Goal: Information Seeking & Learning: Compare options

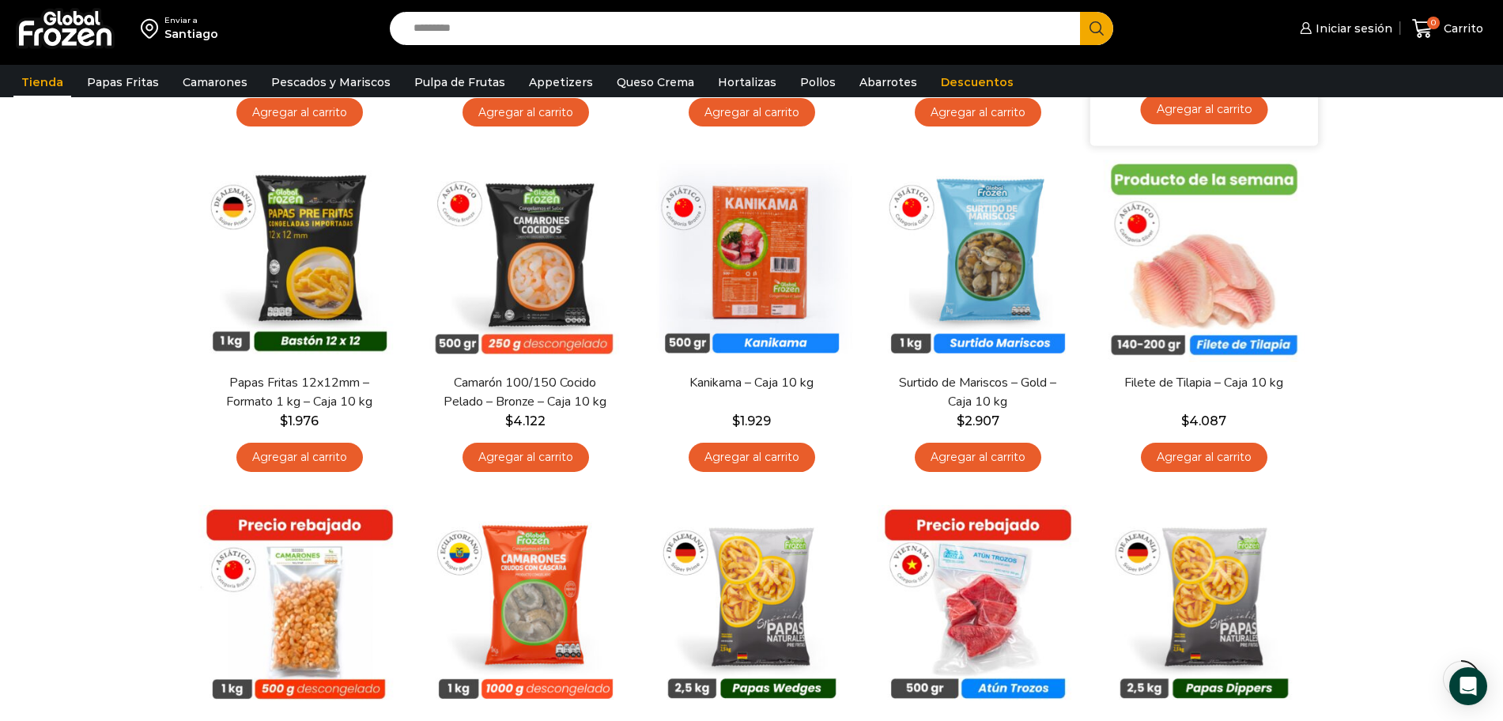
scroll to position [494, 0]
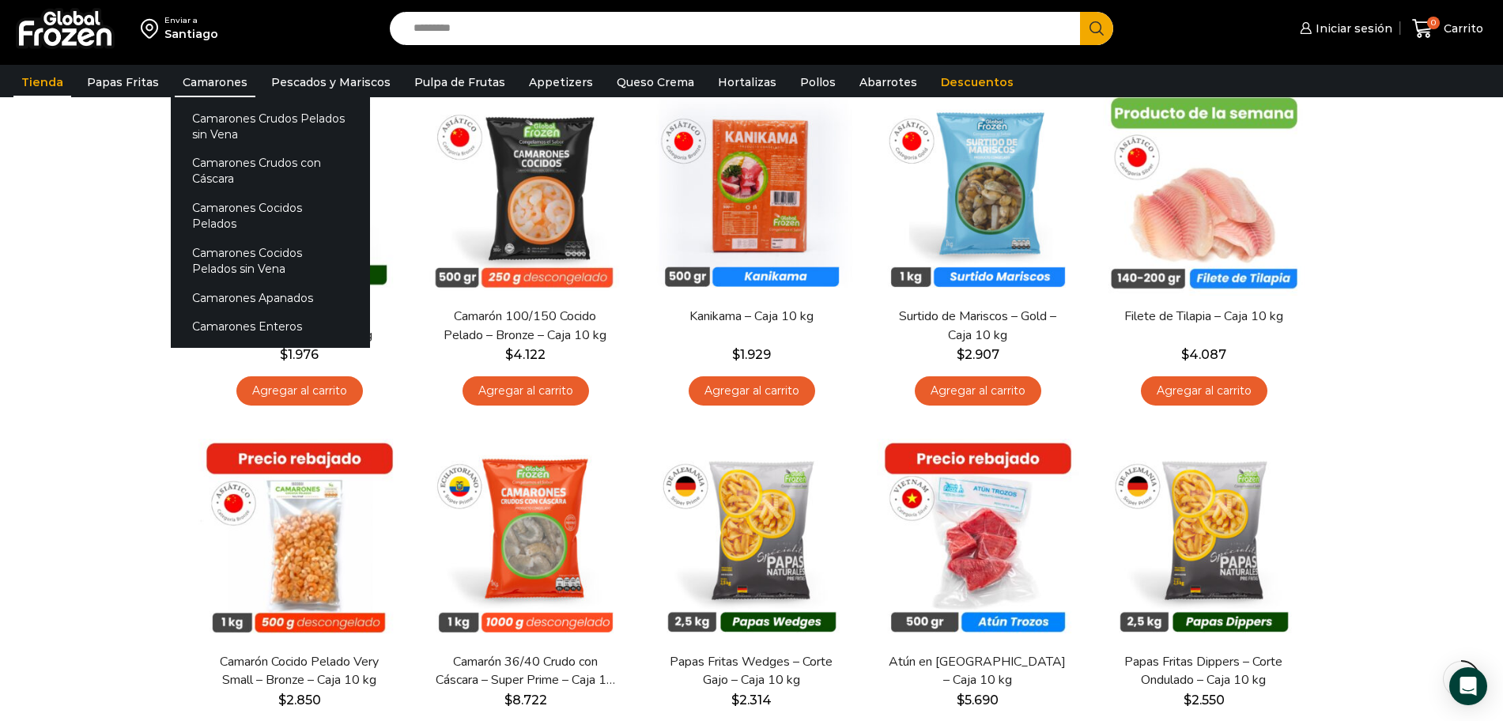
click at [203, 78] on link "Camarones" at bounding box center [215, 82] width 81 height 30
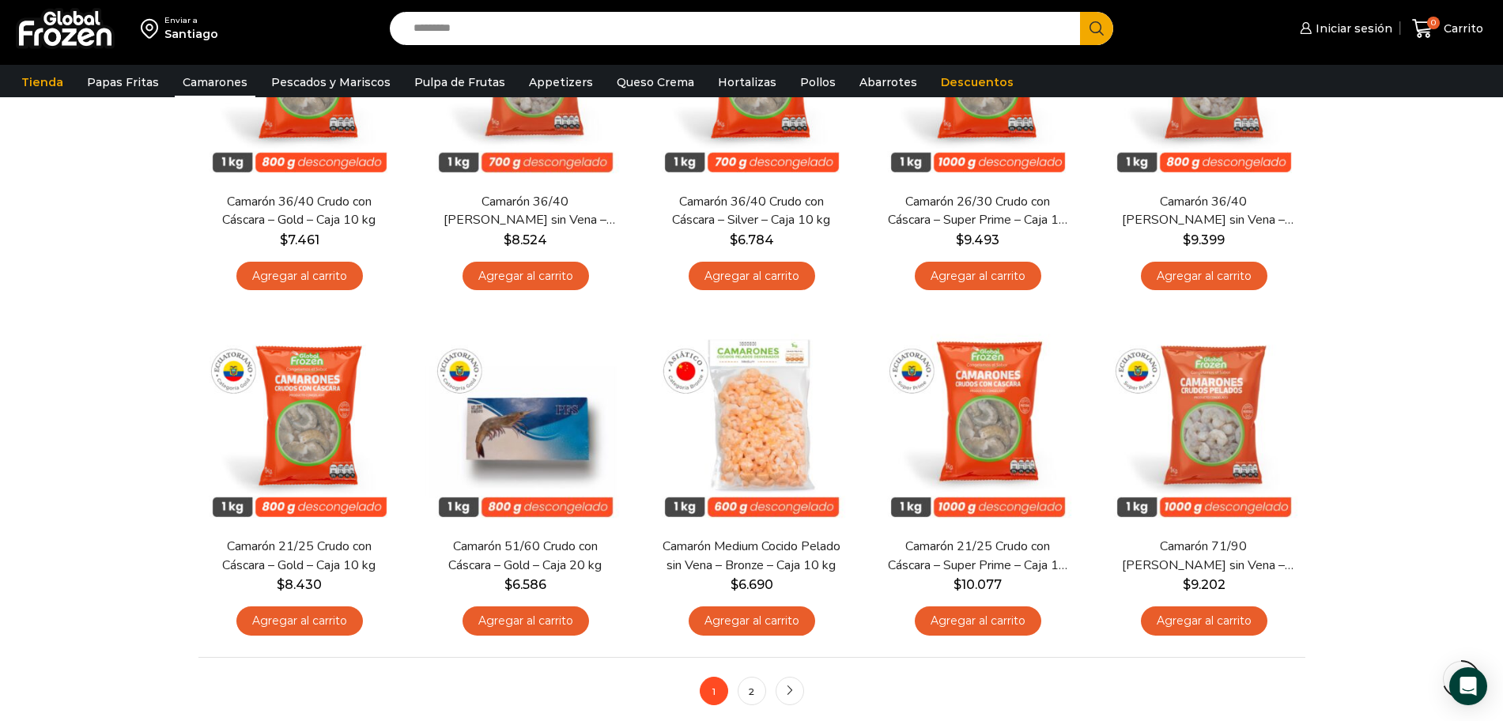
scroll to position [988, 0]
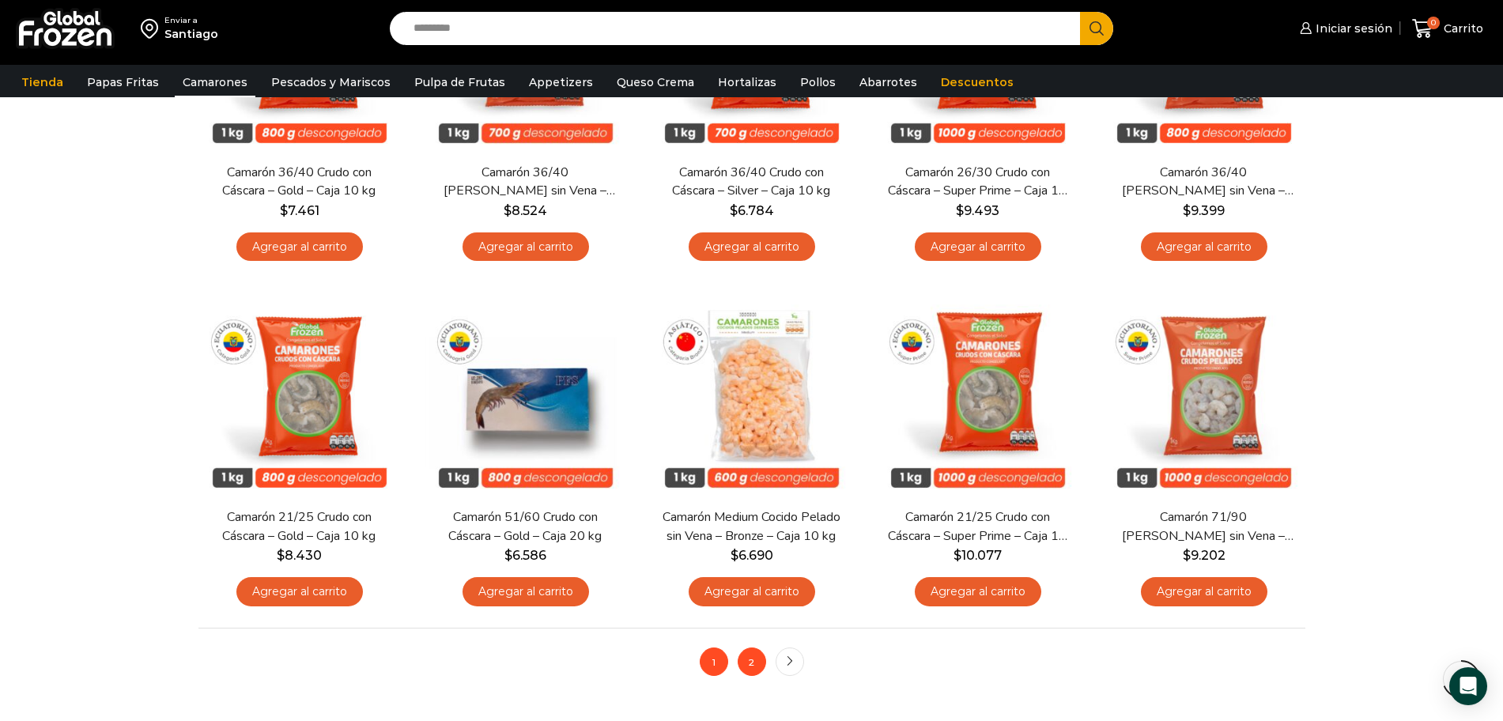
click at [757, 656] on link "2" at bounding box center [752, 662] width 28 height 28
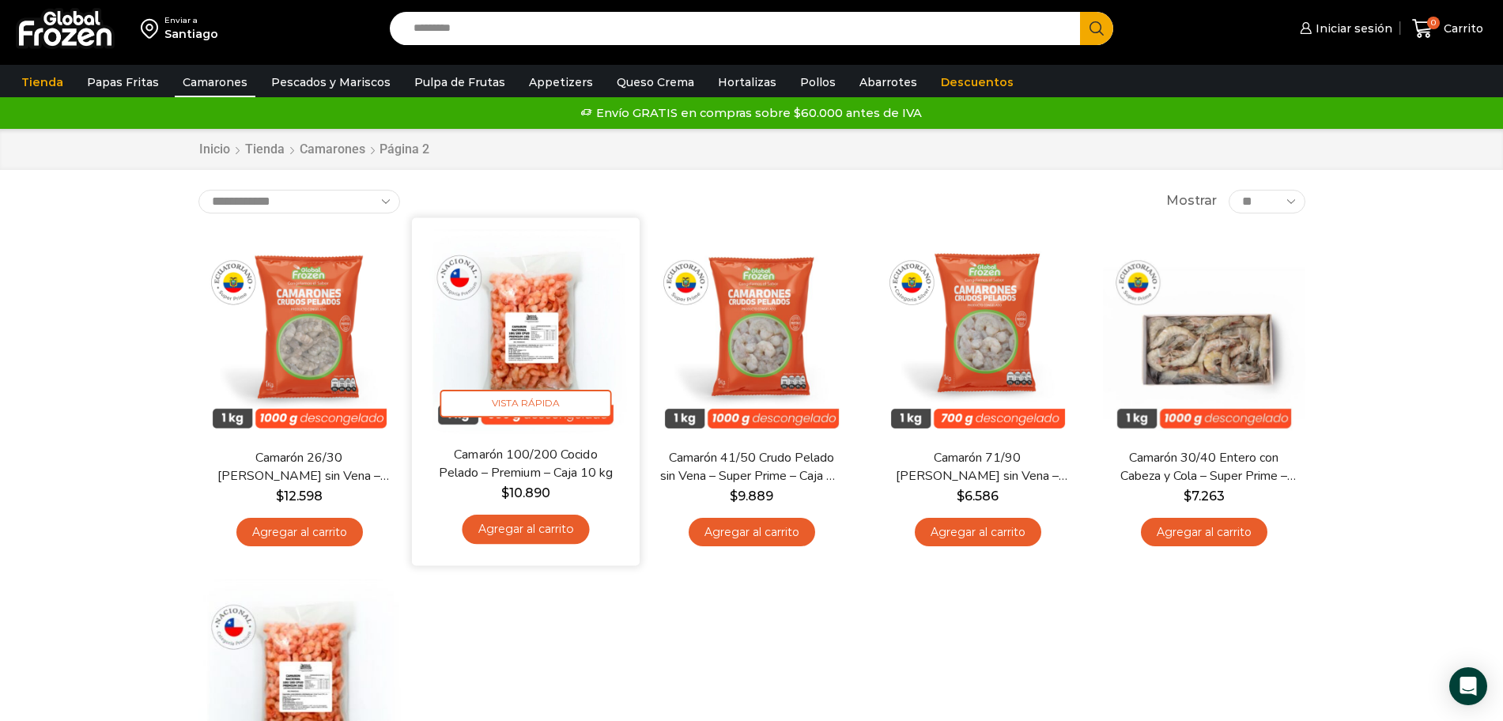
click at [532, 344] on img at bounding box center [526, 331] width 204 height 204
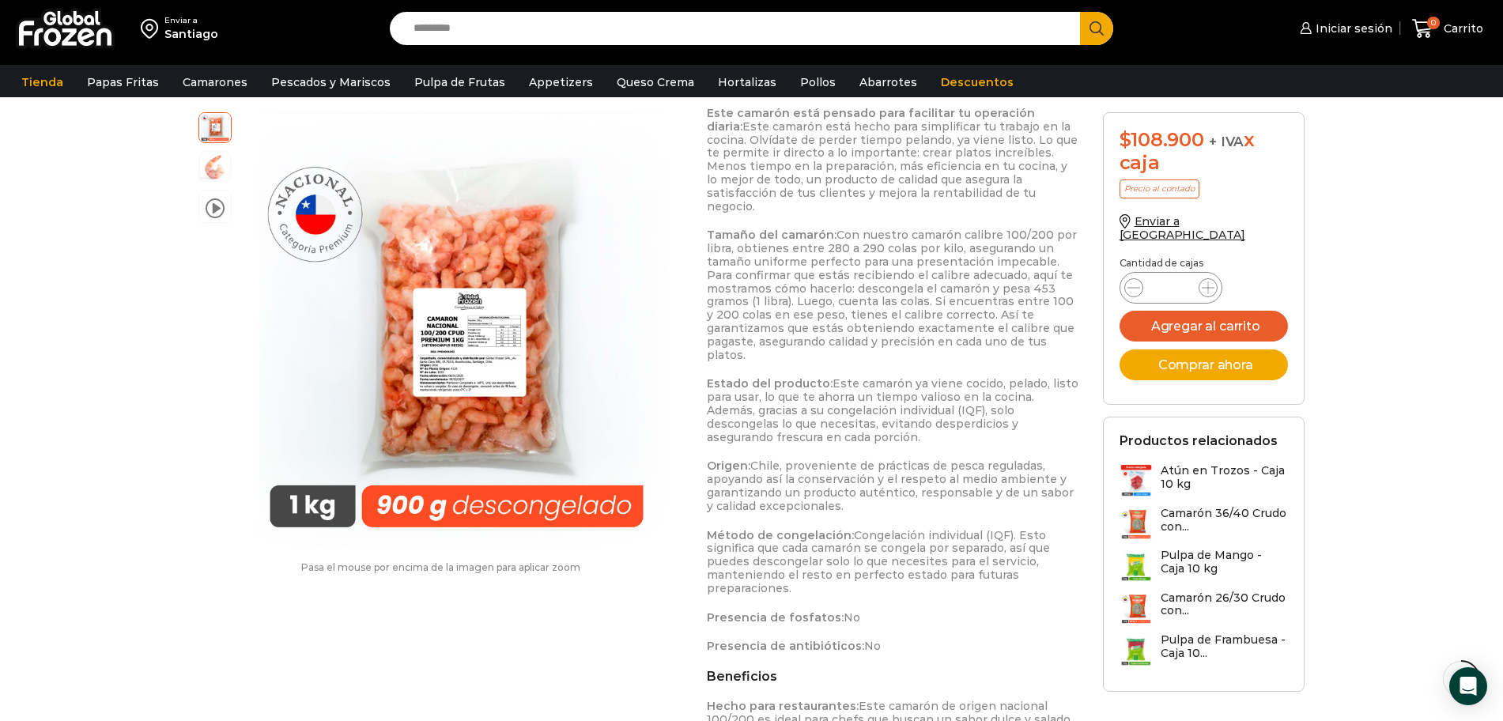
scroll to position [791, 0]
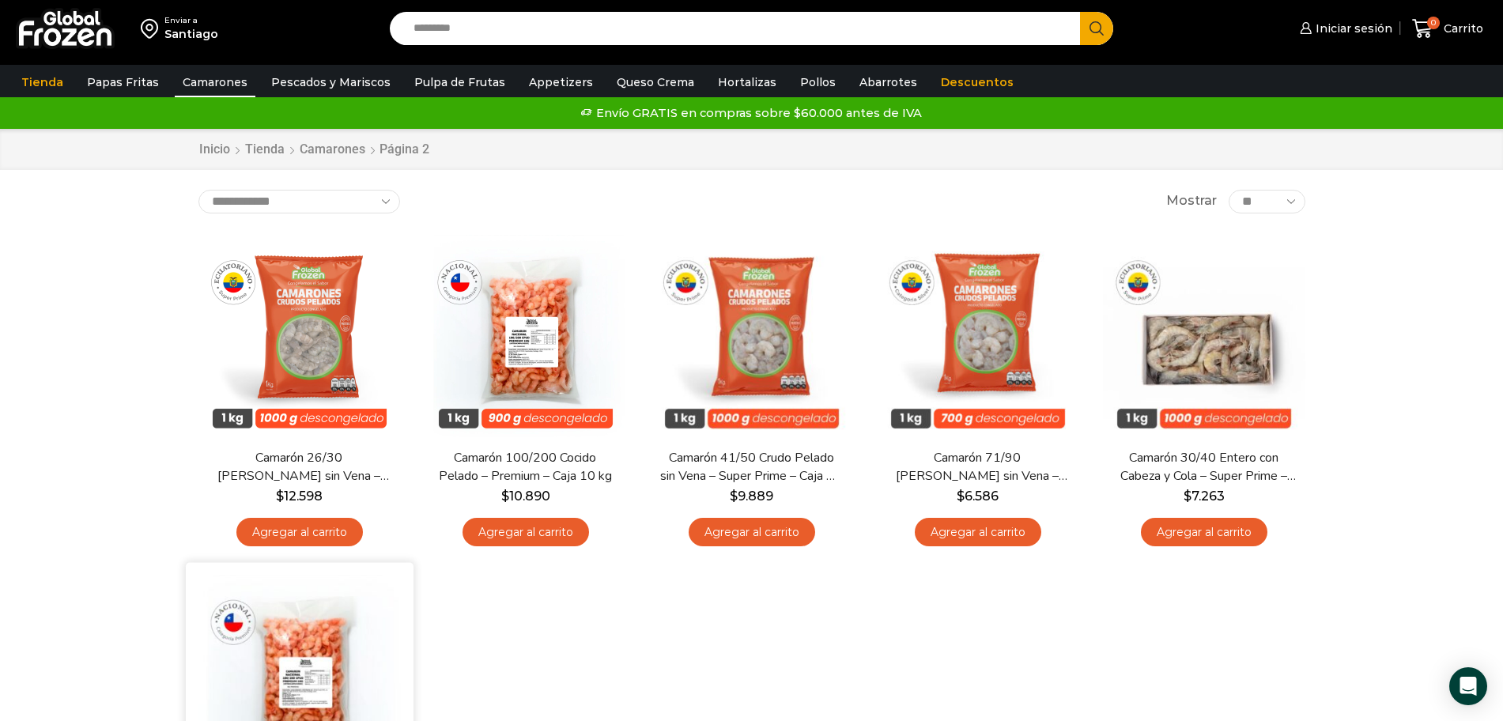
click at [304, 662] on img at bounding box center [300, 677] width 204 height 204
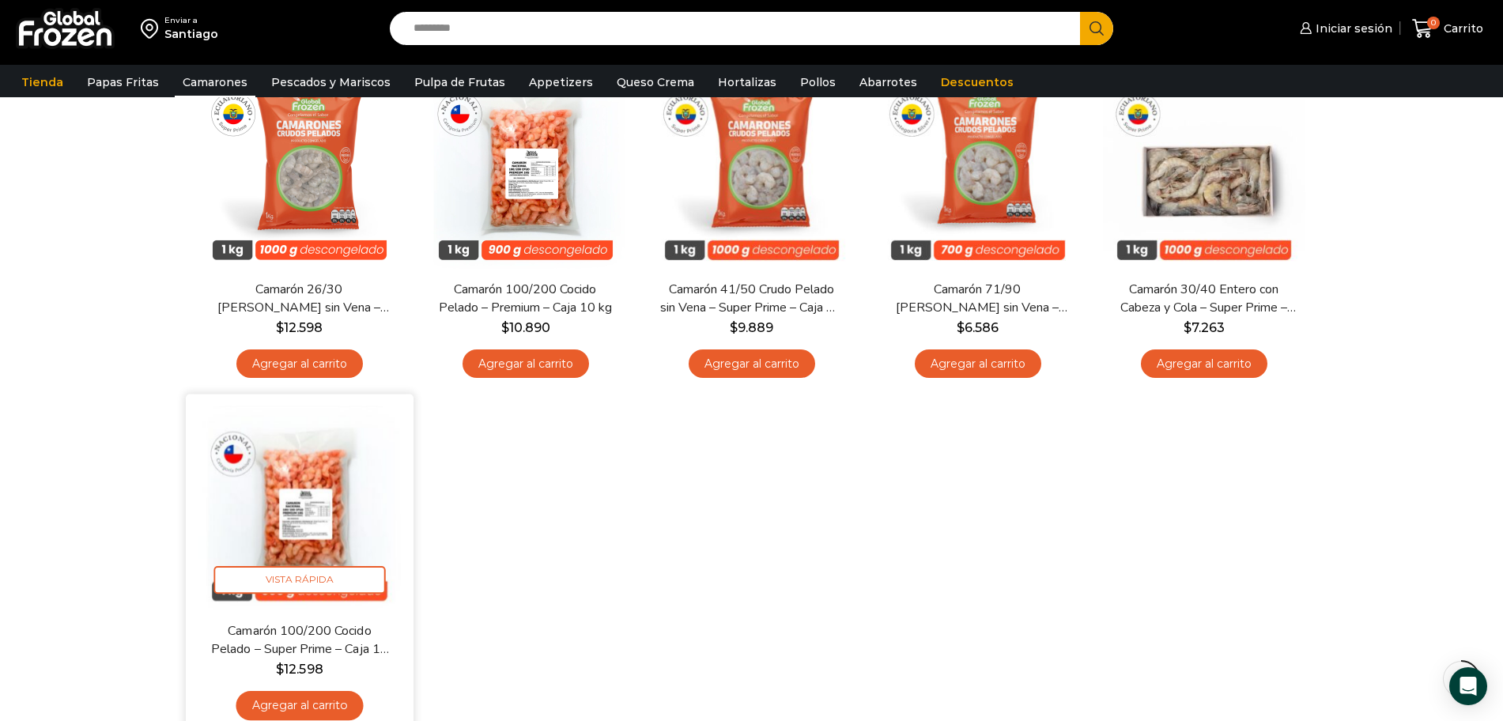
scroll to position [198, 0]
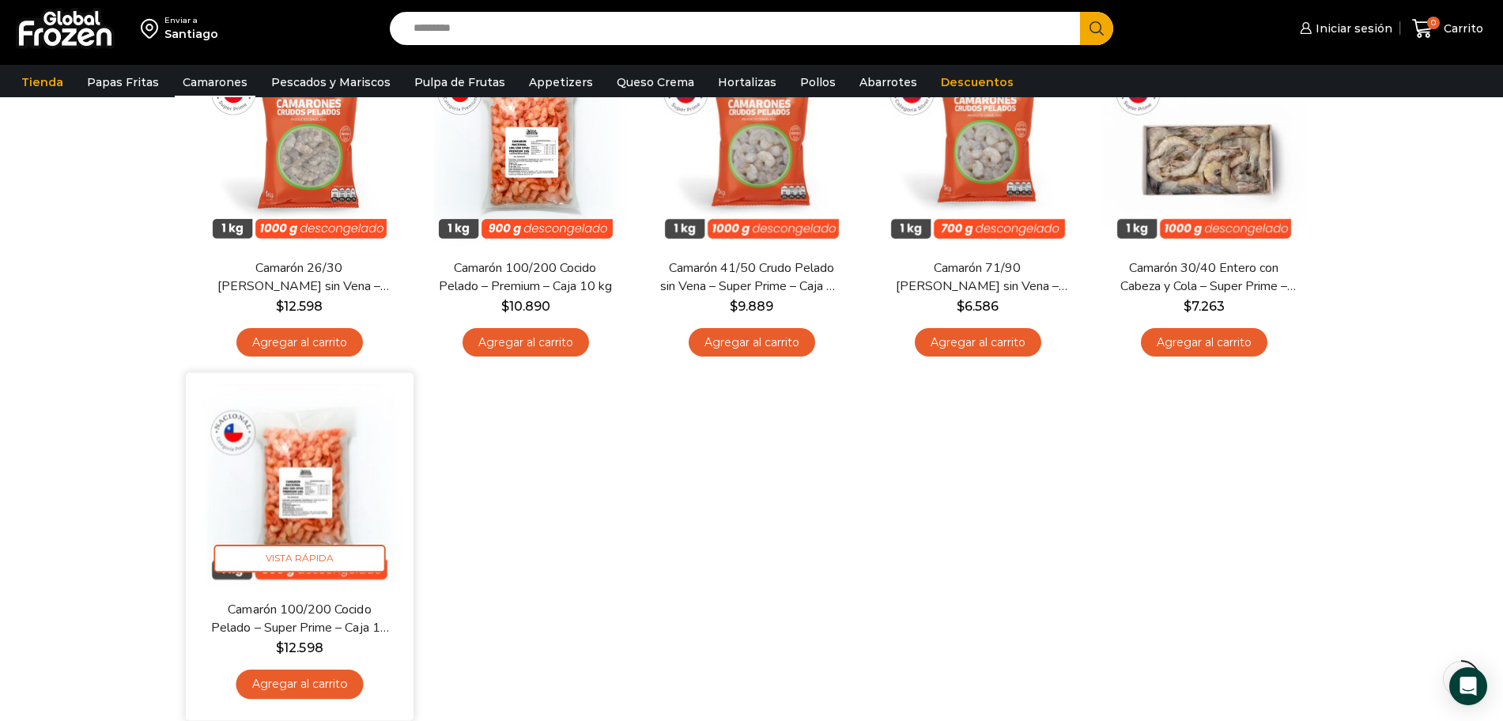
click at [312, 451] on img at bounding box center [300, 487] width 204 height 204
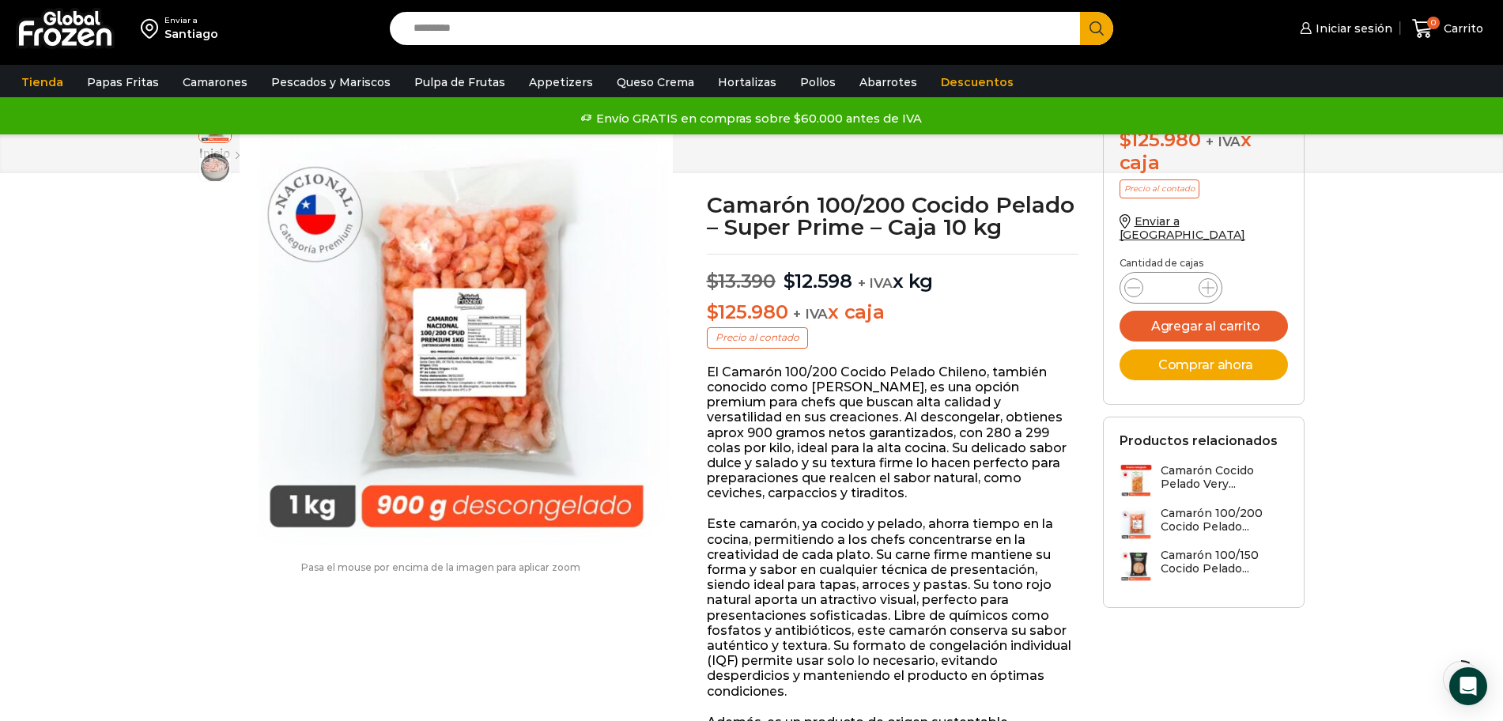
scroll to position [1, 0]
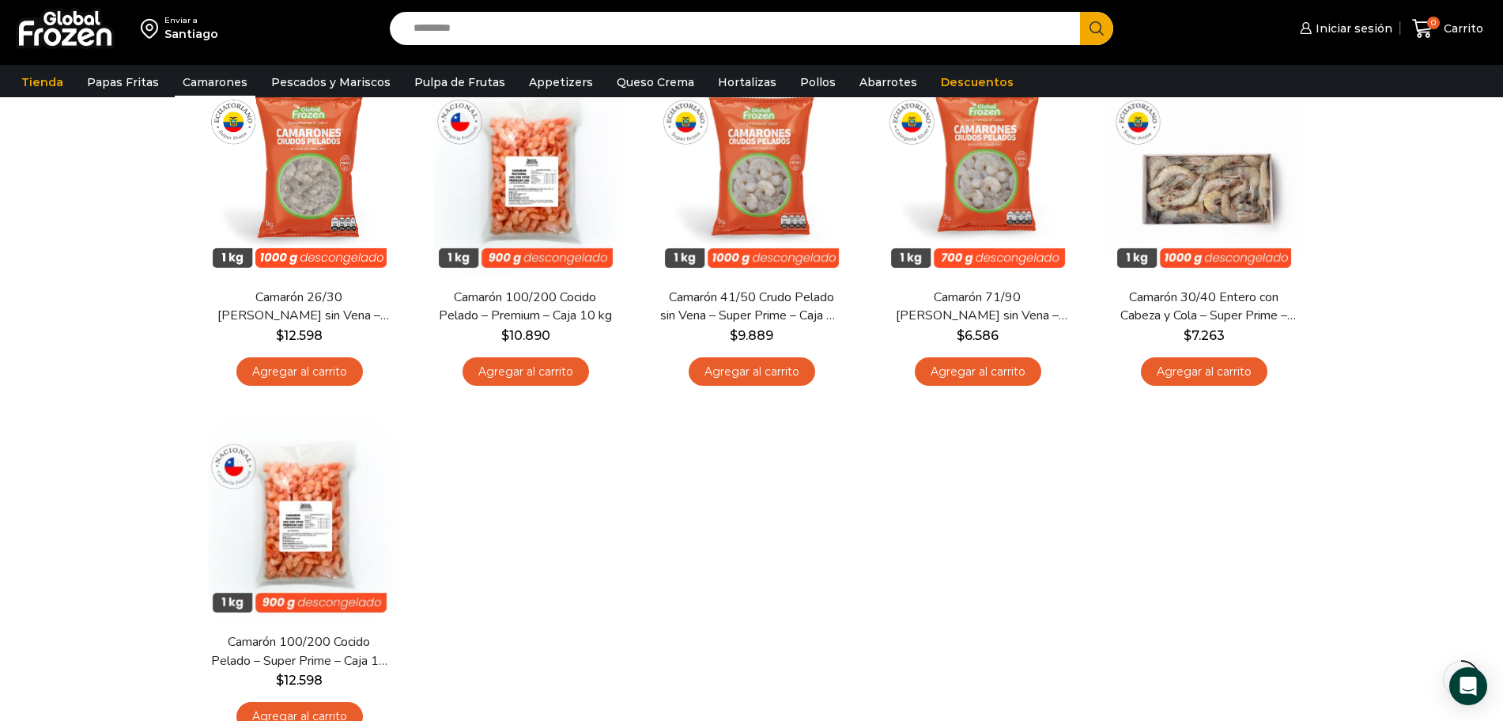
scroll to position [198, 0]
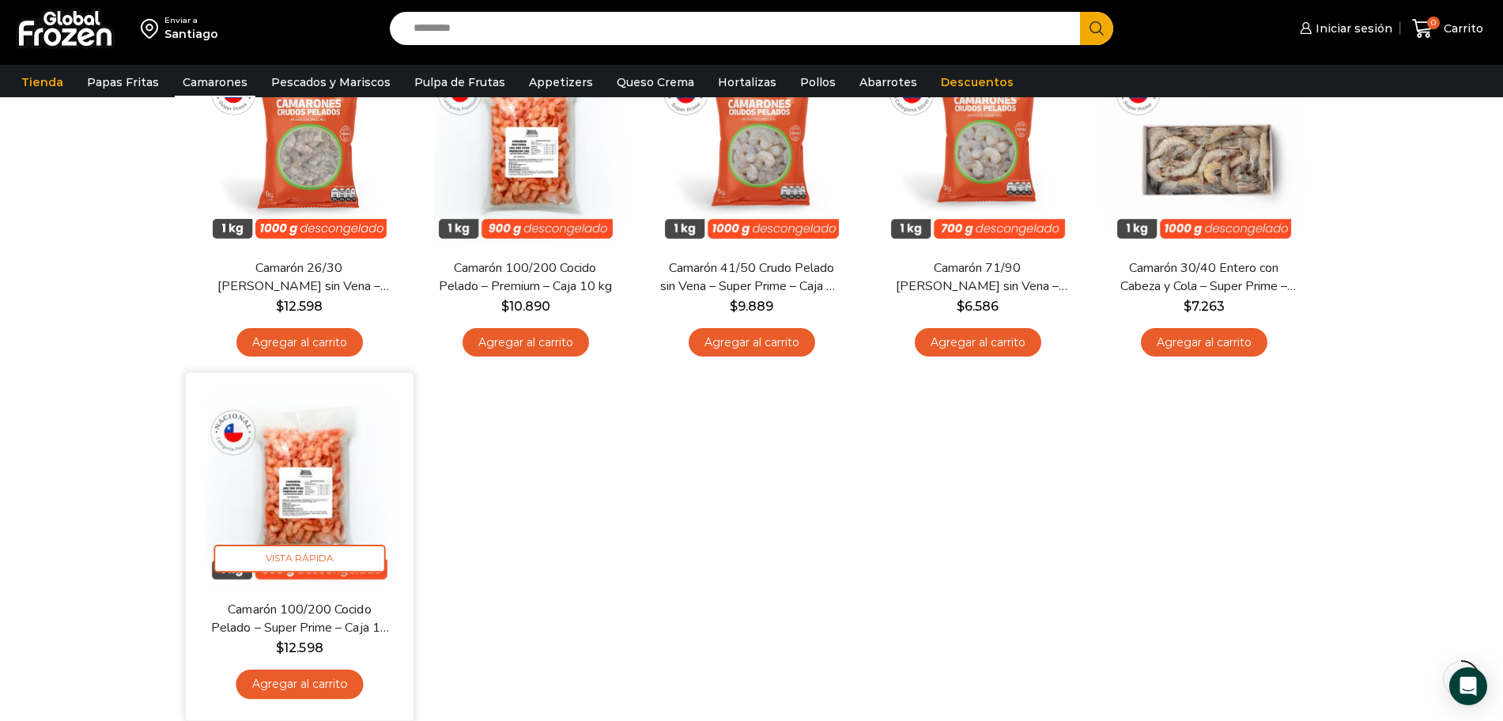
click at [336, 508] on img at bounding box center [300, 487] width 204 height 204
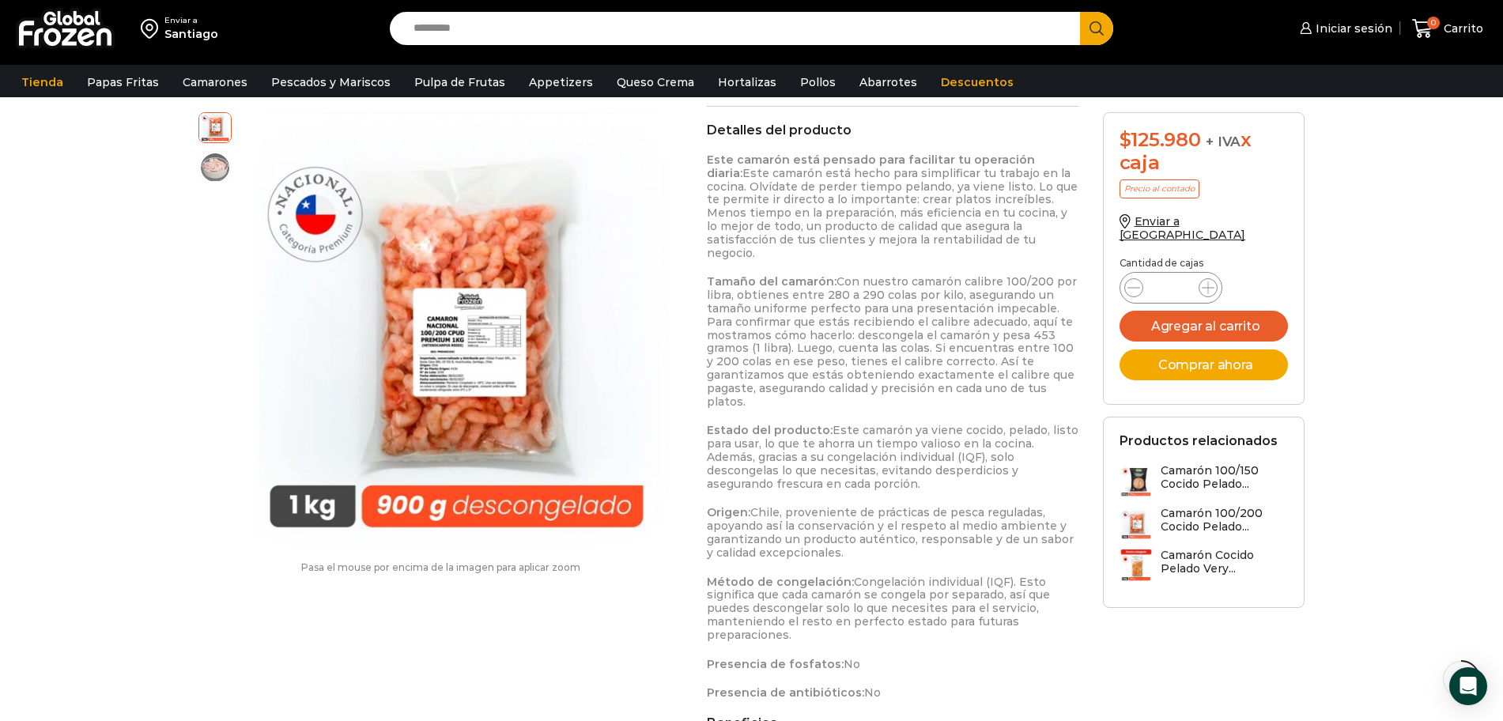
scroll to position [791, 0]
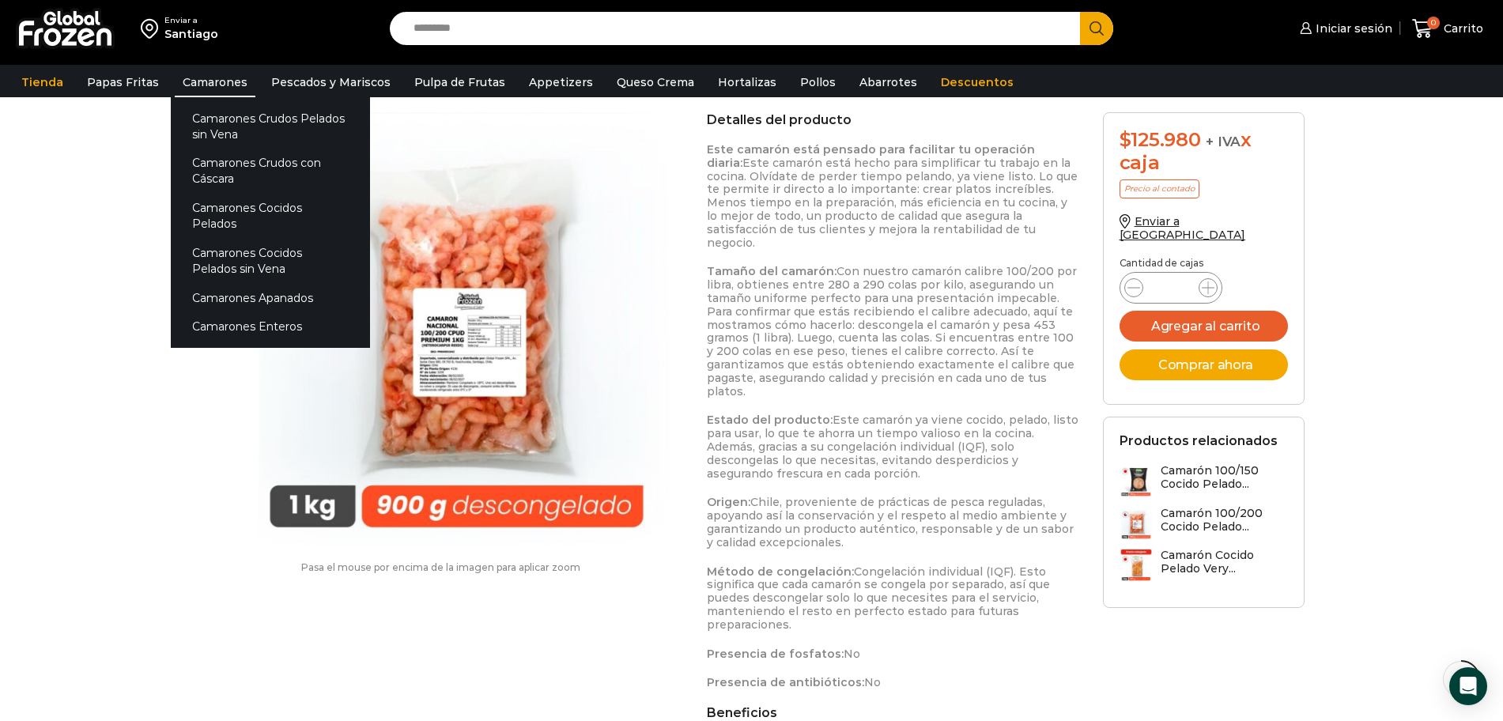
click at [230, 85] on link "Camarones" at bounding box center [215, 82] width 81 height 30
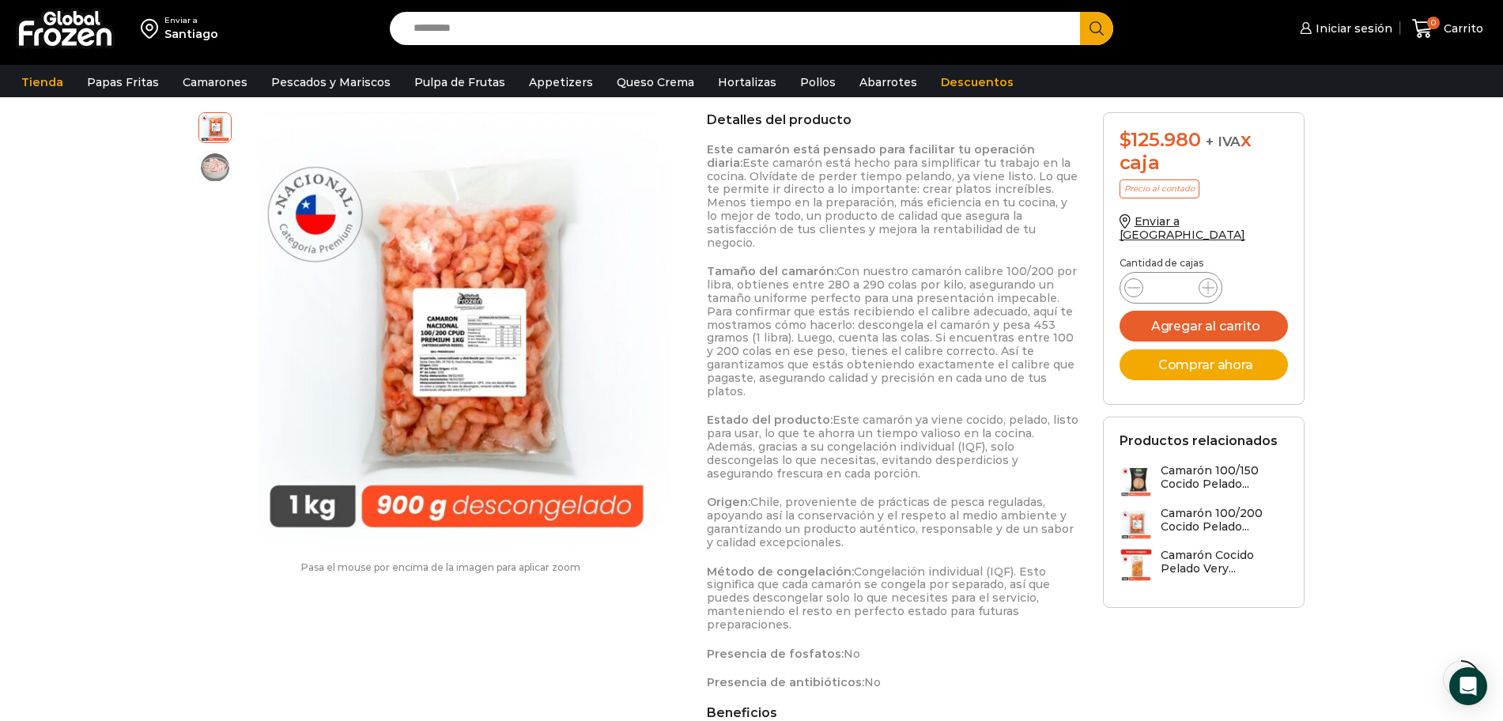
scroll to position [855, 0]
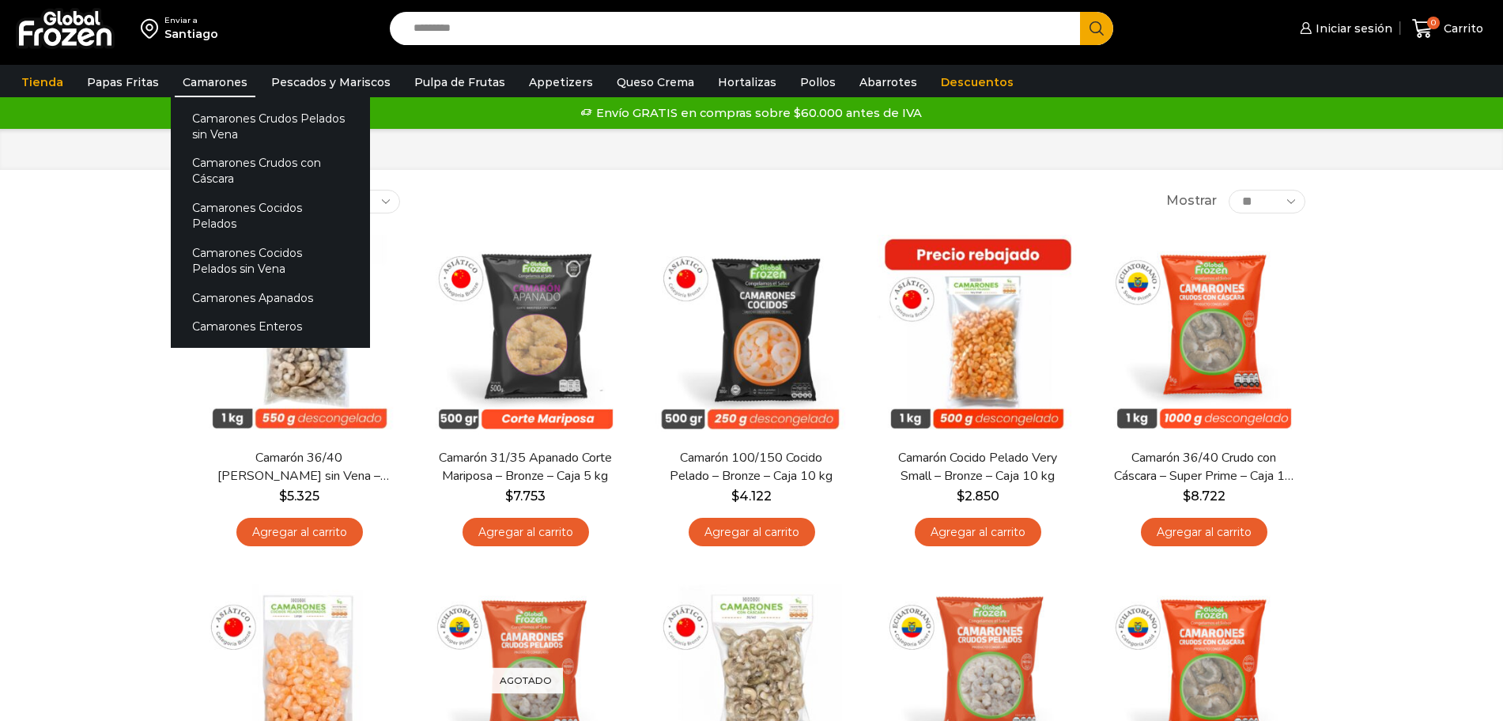
click at [217, 80] on link "Camarones" at bounding box center [215, 82] width 81 height 30
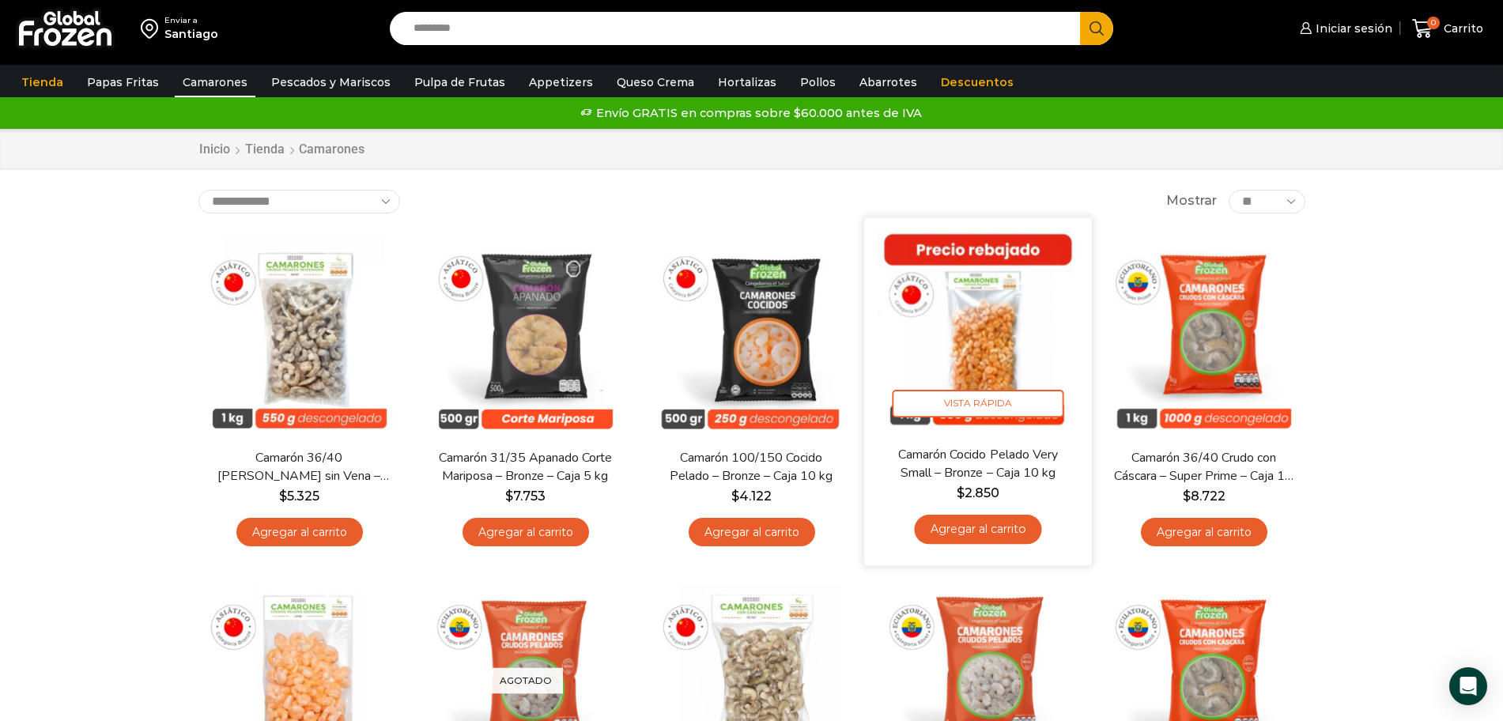
click at [977, 356] on img at bounding box center [978, 331] width 204 height 204
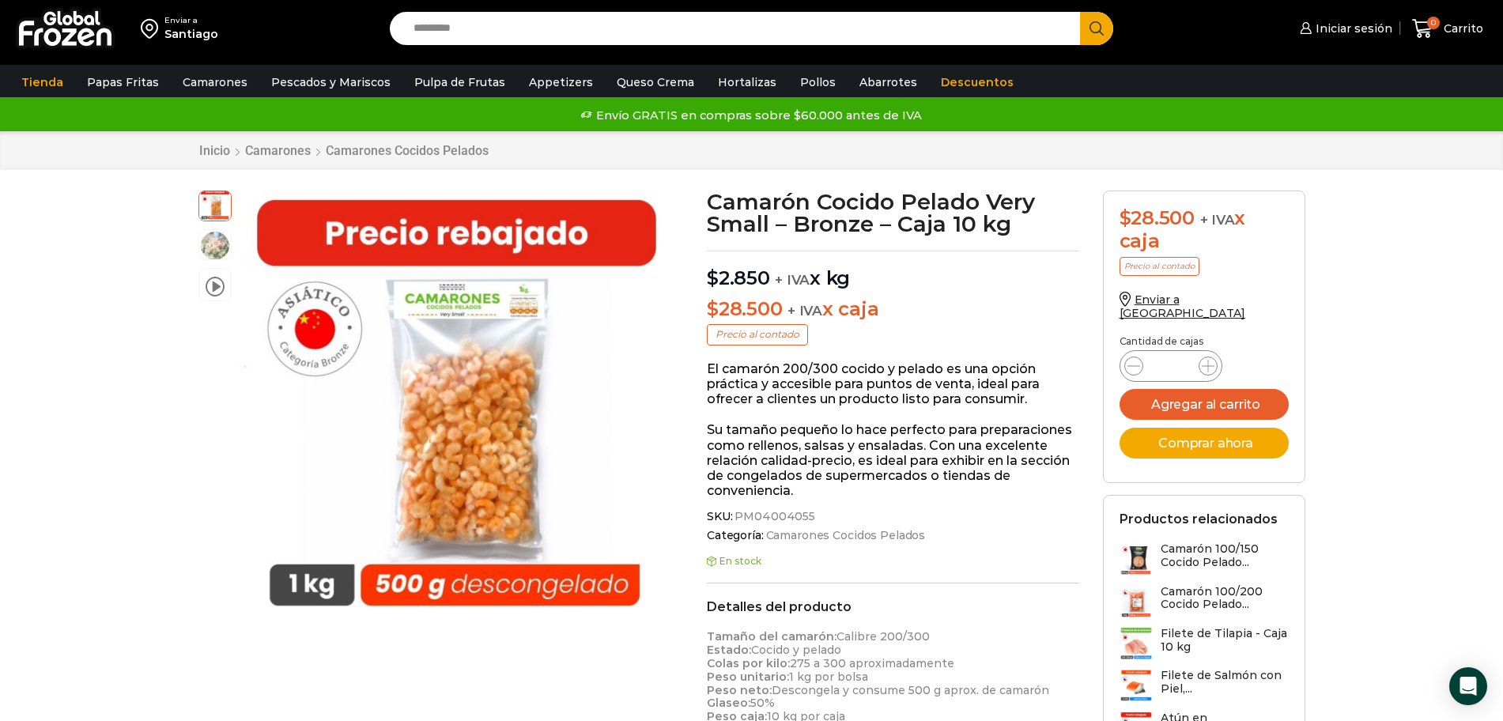
scroll to position [69, 0]
